Goal: Navigation & Orientation: Find specific page/section

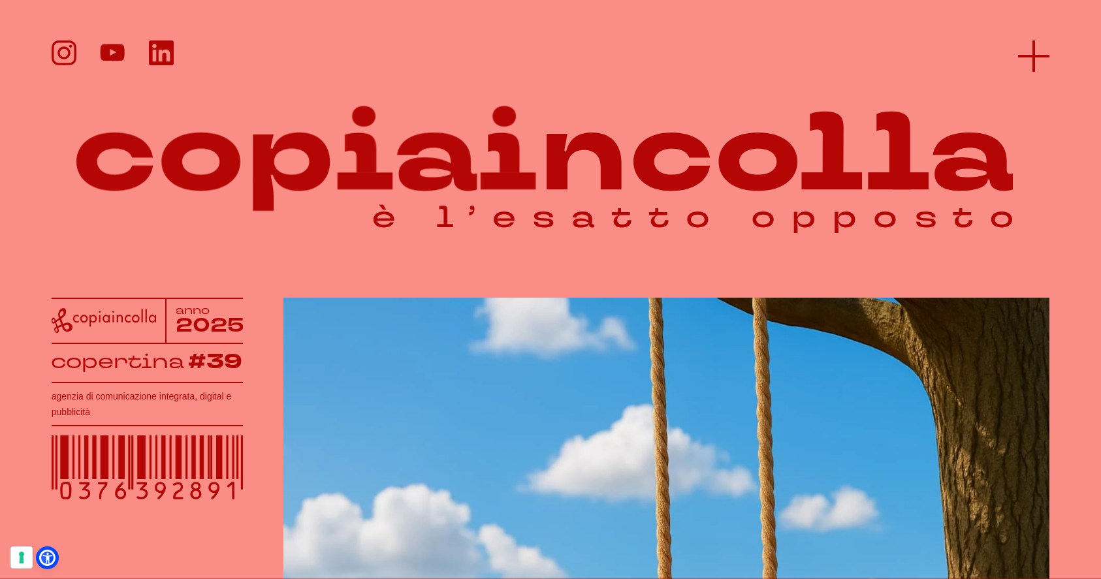
click at [1024, 56] on line at bounding box center [1033, 56] width 31 height 0
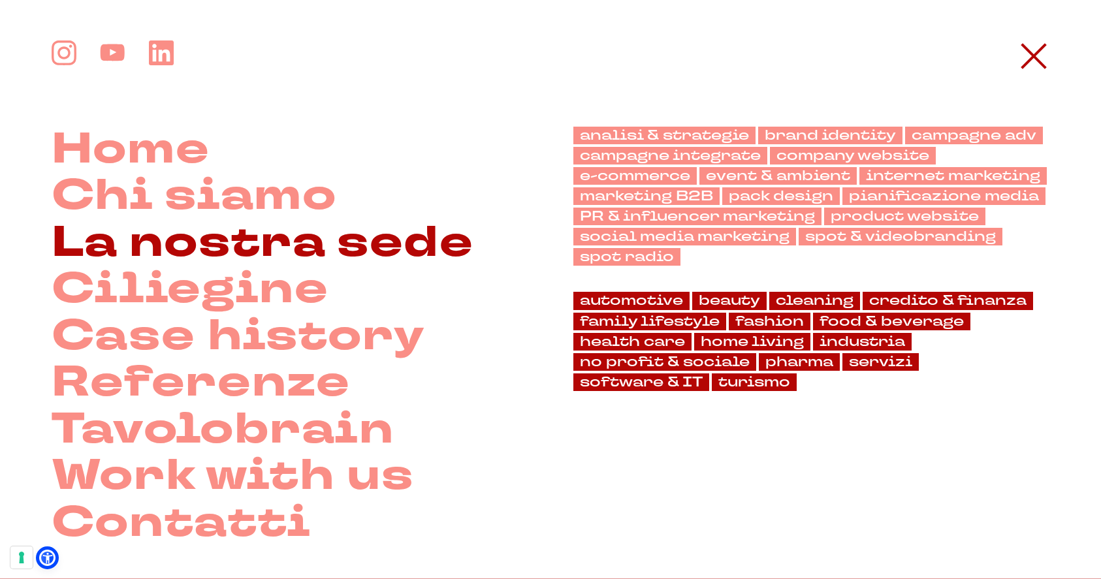
click at [247, 249] on link "La nostra sede" at bounding box center [263, 243] width 422 height 47
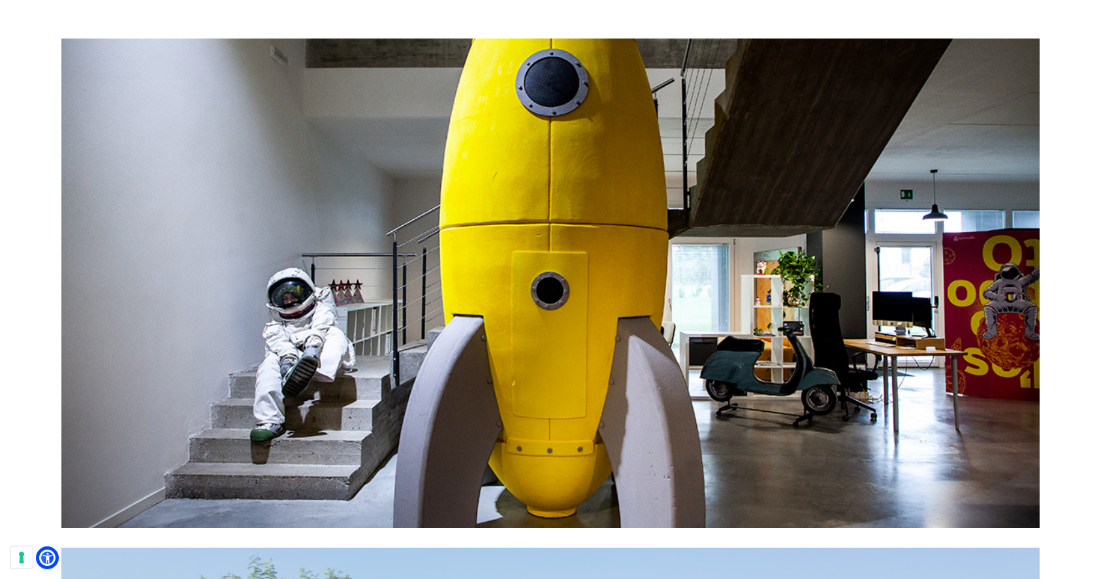
scroll to position [343, 0]
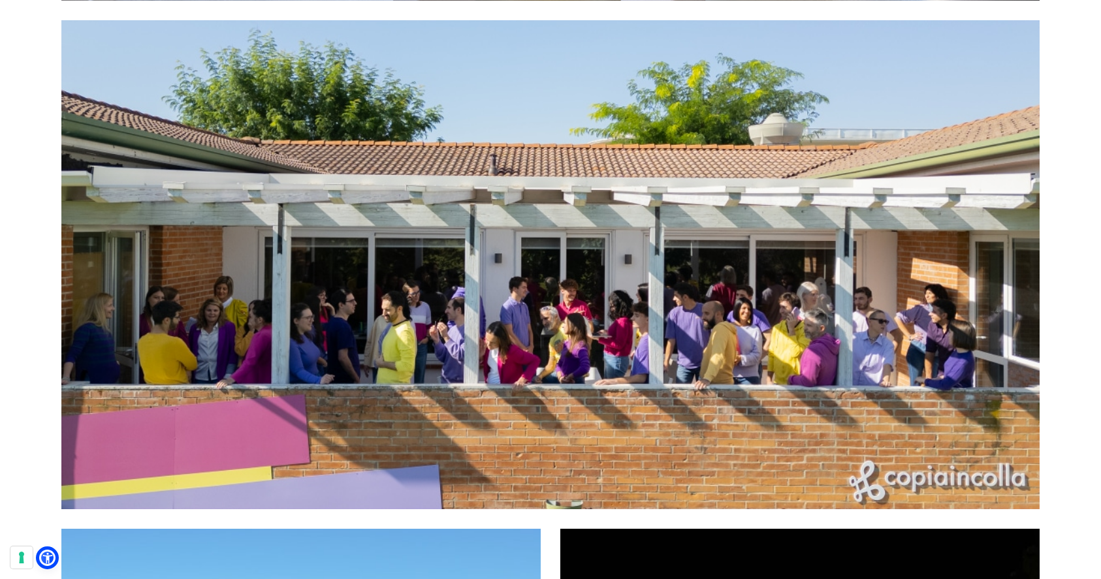
click at [247, 249] on figure at bounding box center [550, 264] width 978 height 489
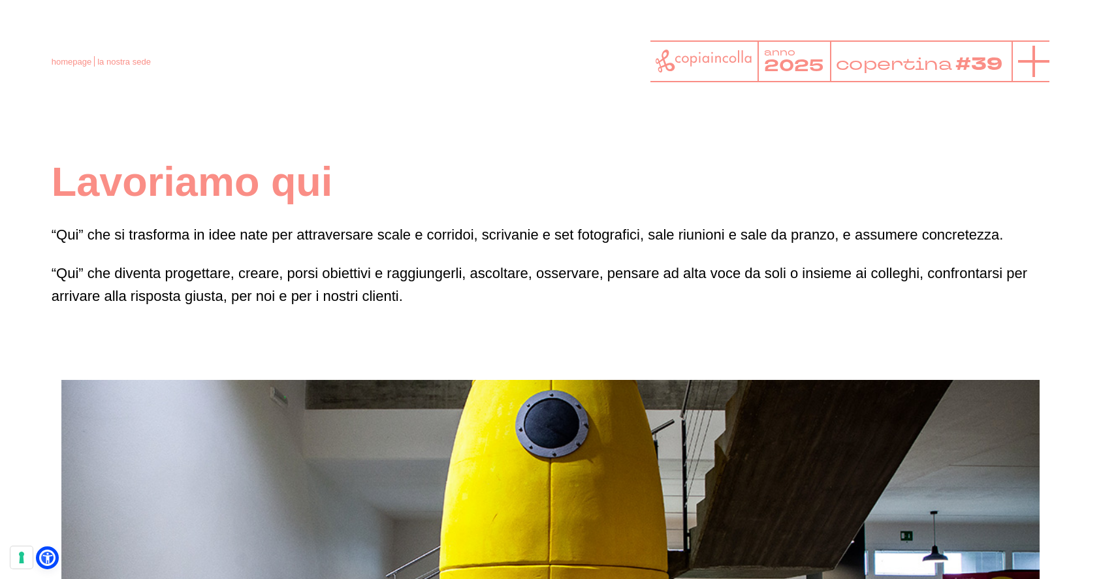
scroll to position [0, 0]
click at [1041, 61] on line at bounding box center [1033, 61] width 31 height 0
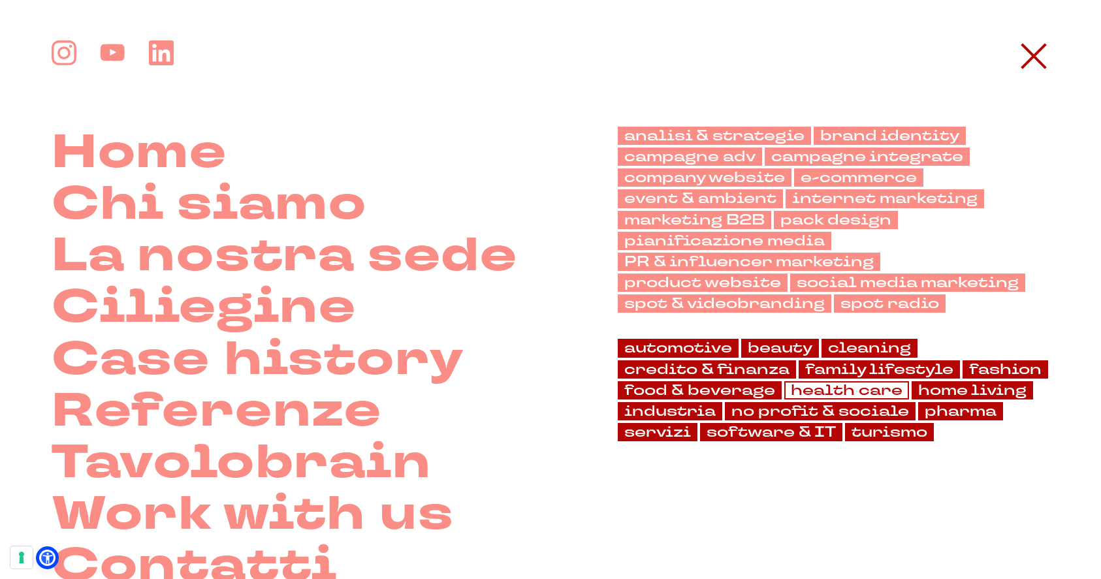
click at [877, 395] on link "health care" at bounding box center [846, 390] width 125 height 18
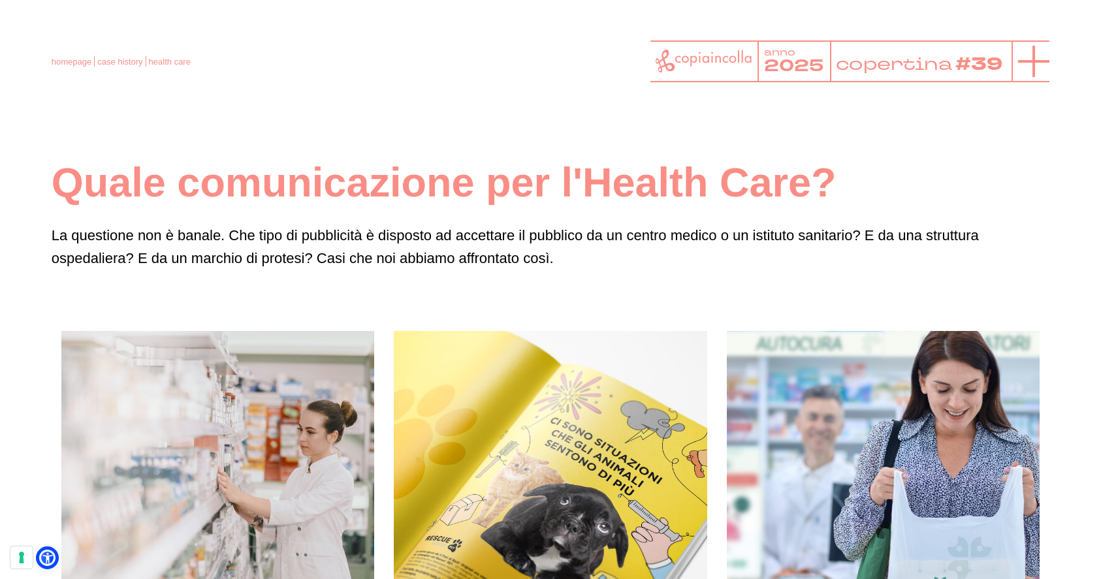
click at [1032, 54] on icon at bounding box center [1033, 61] width 31 height 31
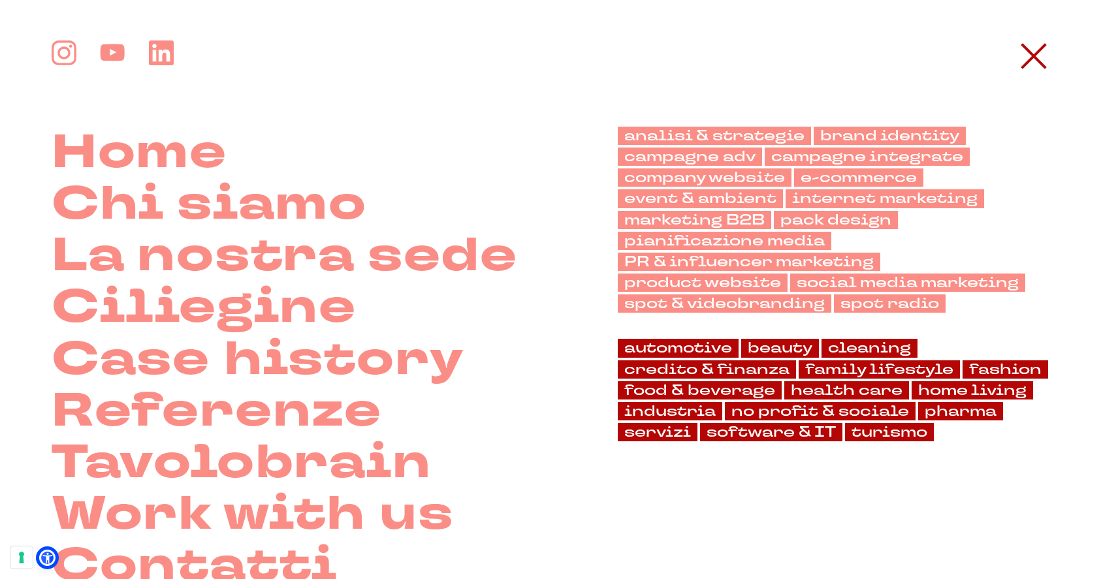
click at [676, 440] on div "analisi & strategie brand identity campagne adv campagne integrate company webs…" at bounding box center [834, 360] width 432 height 466
click at [669, 413] on link "industria" at bounding box center [670, 411] width 104 height 18
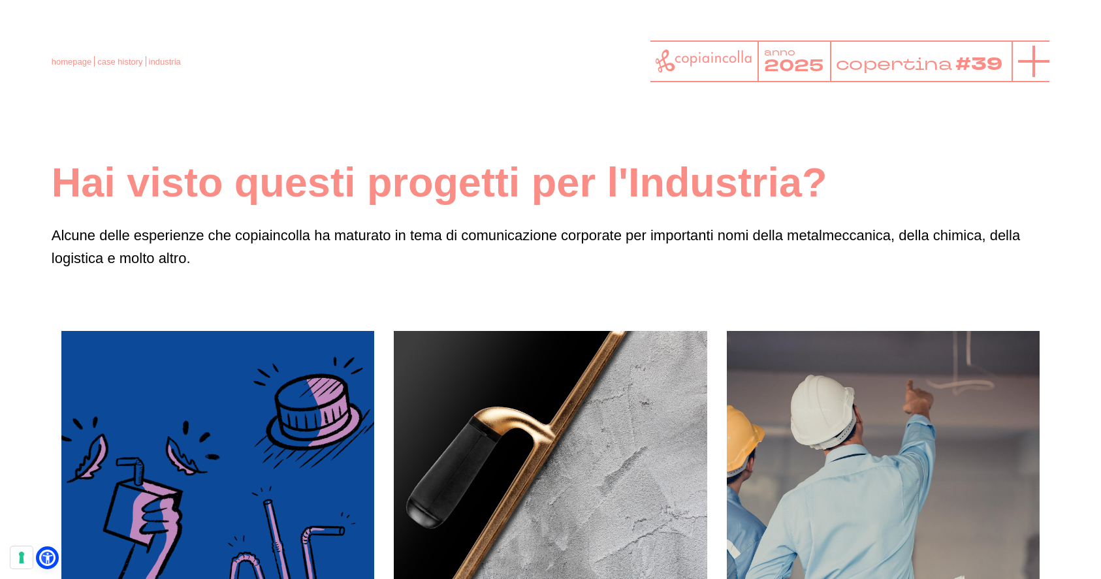
click at [1043, 55] on icon at bounding box center [1033, 61] width 31 height 31
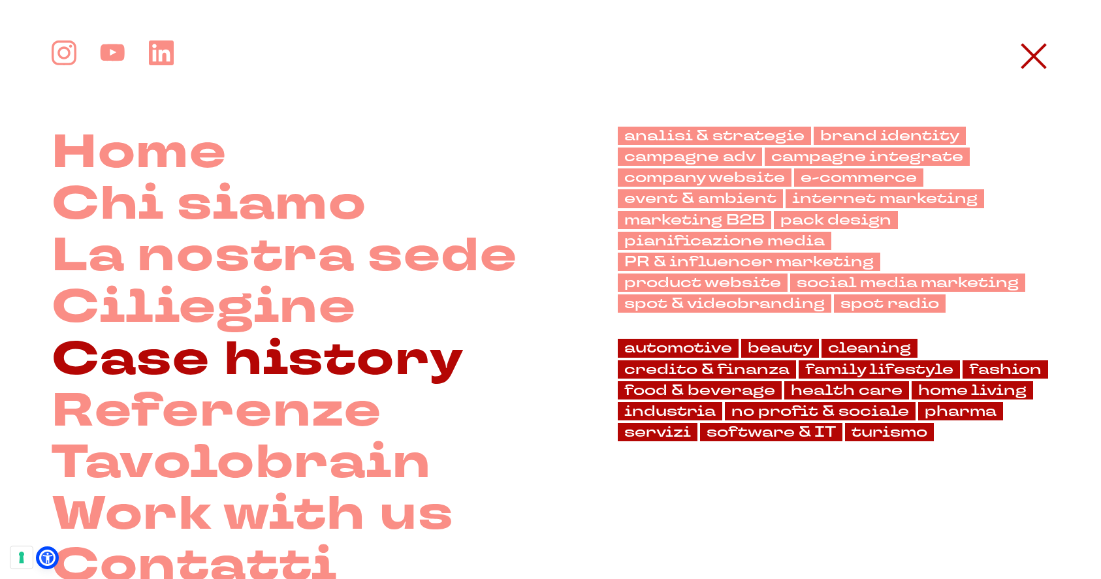
click at [282, 356] on link "Case history" at bounding box center [258, 360] width 413 height 52
